Goal: Transaction & Acquisition: Purchase product/service

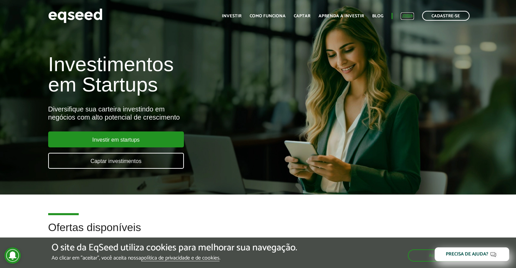
click at [403, 14] on link "Login" at bounding box center [406, 16] width 13 height 4
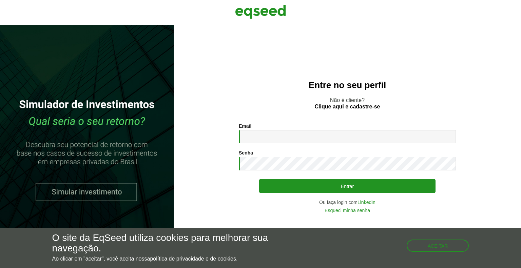
type input "**********"
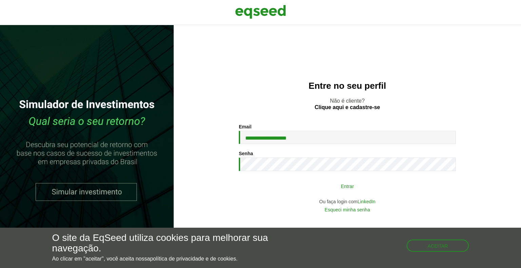
click at [352, 183] on button "Entrar" at bounding box center [347, 186] width 176 height 13
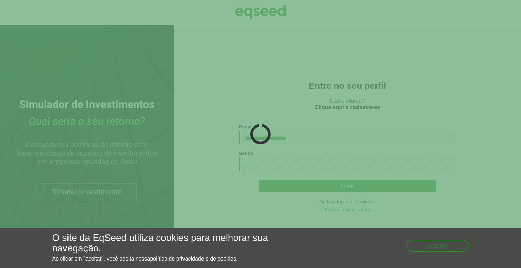
type button "Entrar"
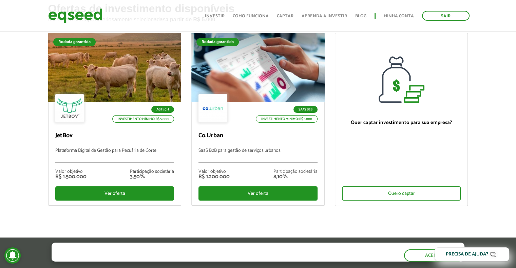
scroll to position [34, 0]
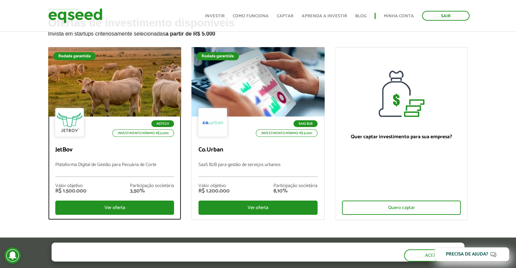
click at [136, 73] on div at bounding box center [115, 81] width 160 height 83
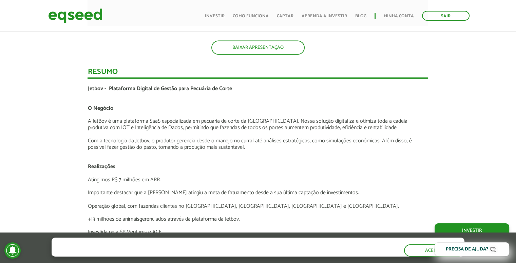
scroll to position [1106, 0]
